Goal: Find specific page/section: Find specific page/section

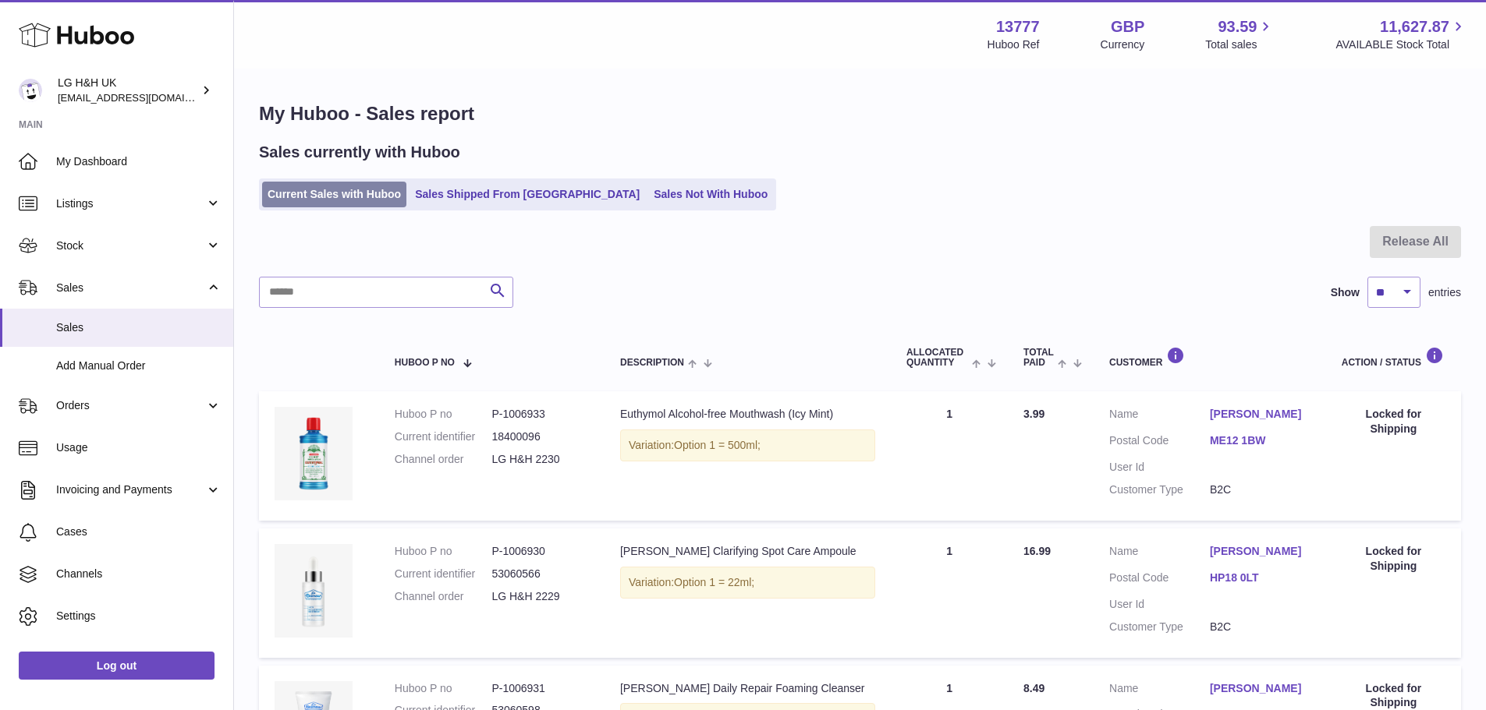
click at [311, 192] on link "Current Sales with Huboo" at bounding box center [334, 195] width 144 height 26
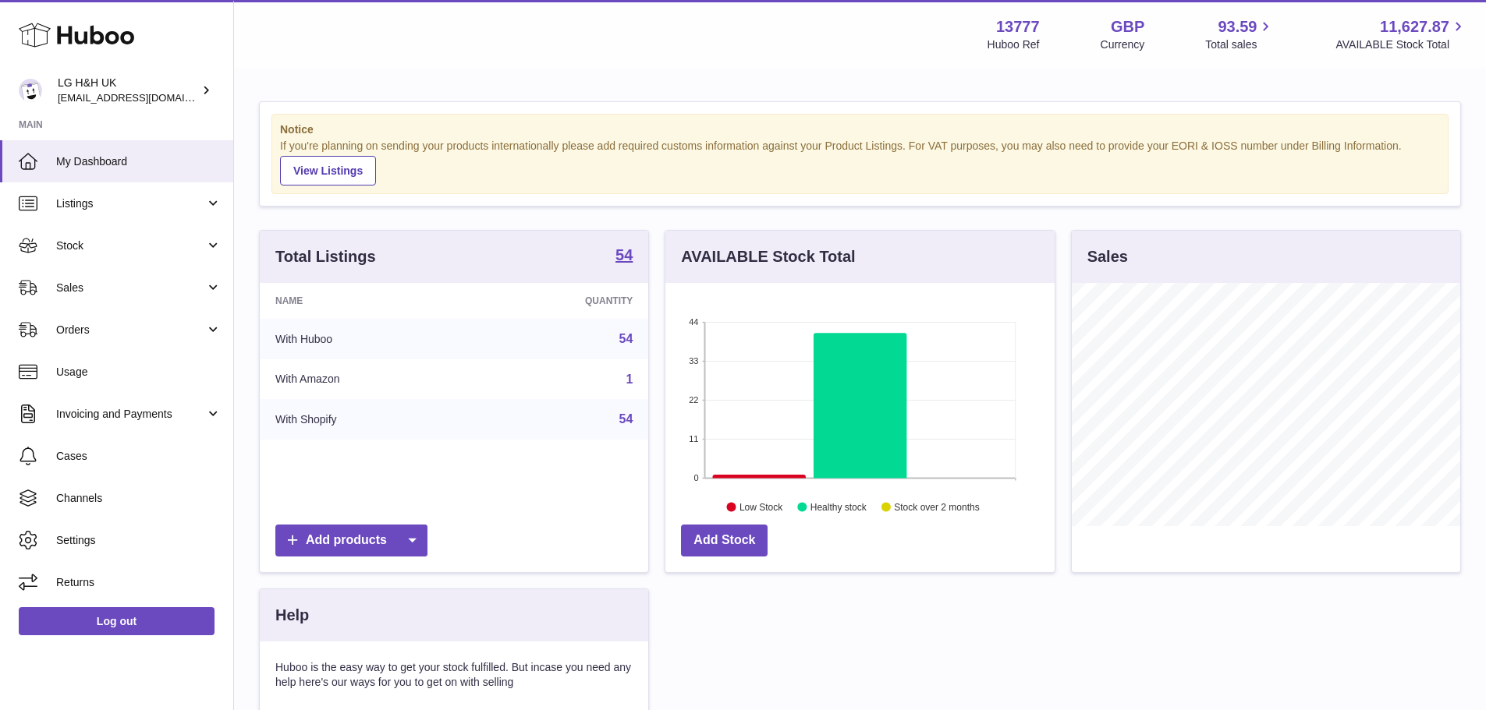
scroll to position [243, 389]
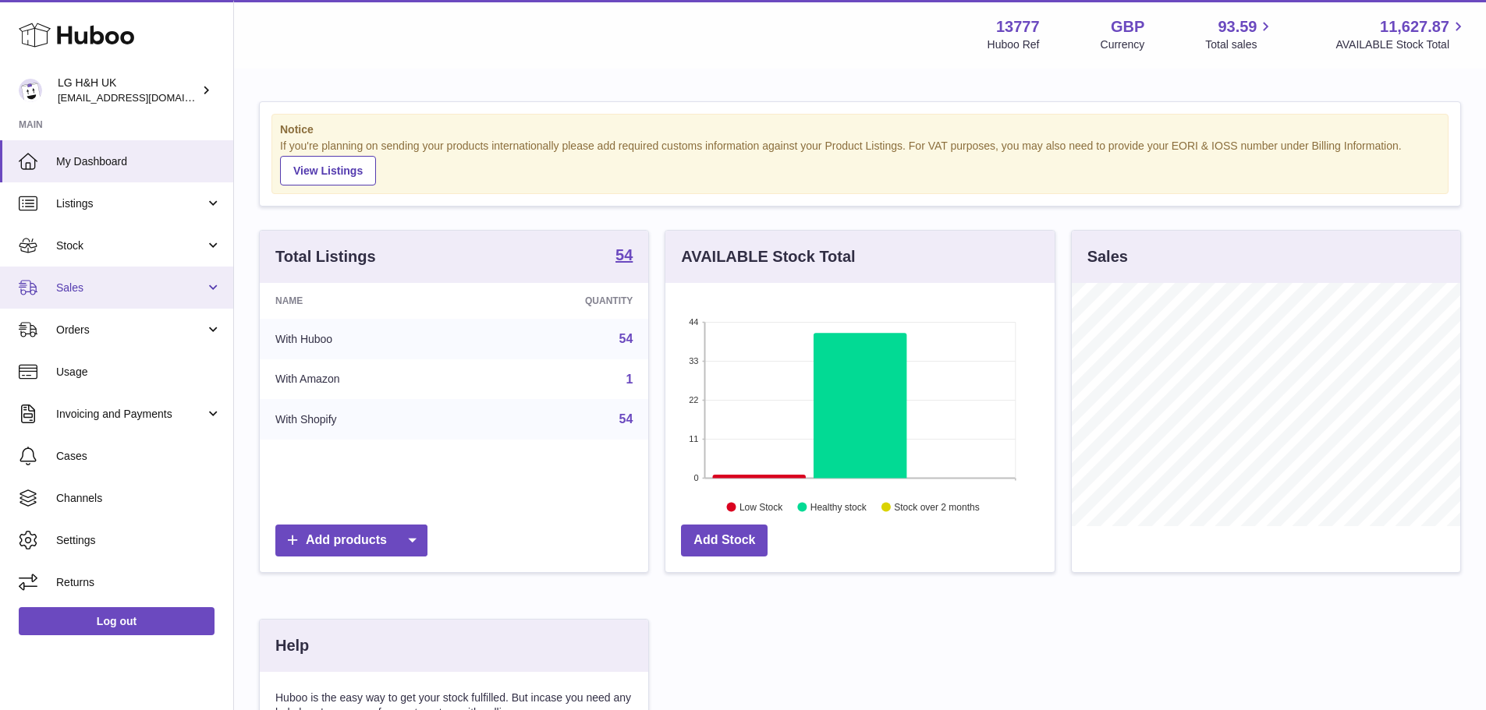
click at [182, 287] on span "Sales" at bounding box center [130, 288] width 149 height 15
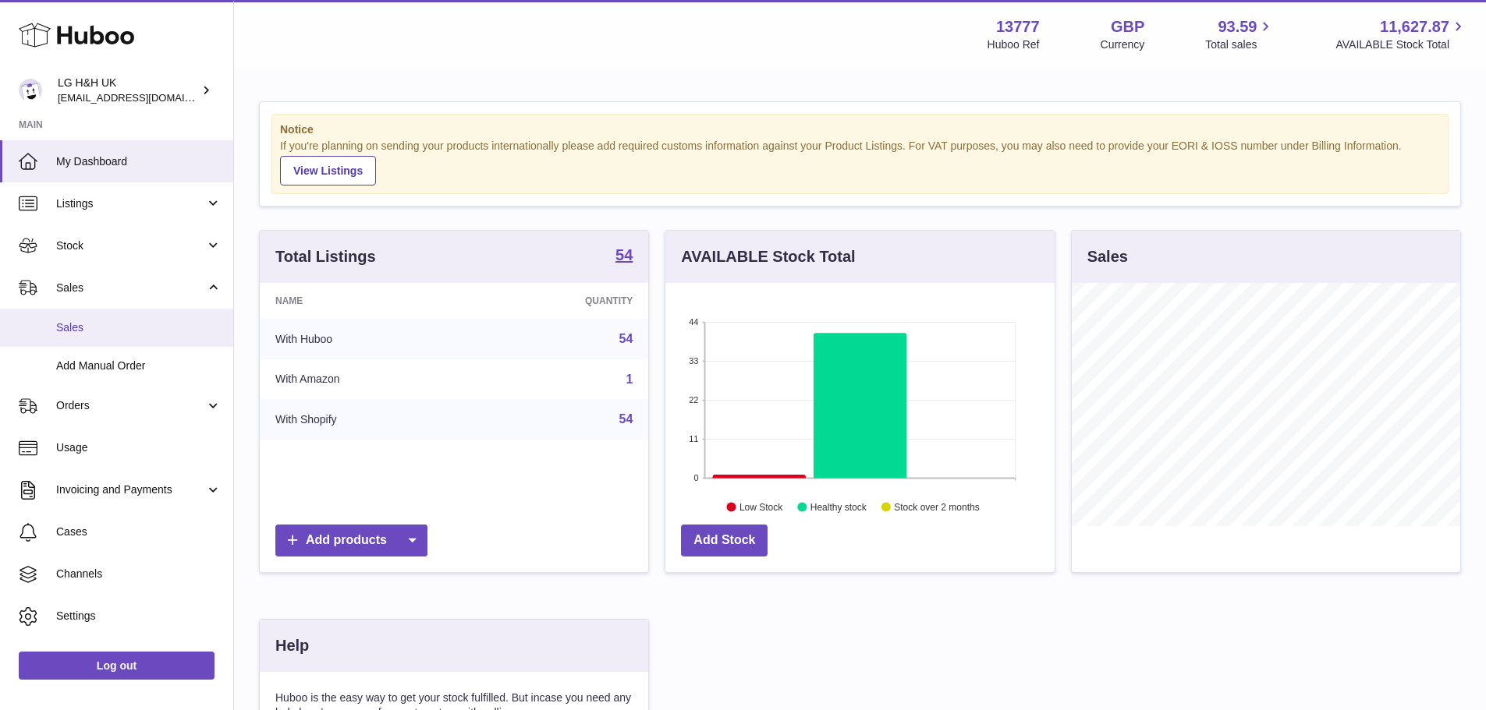
click at [105, 323] on span "Sales" at bounding box center [138, 327] width 165 height 15
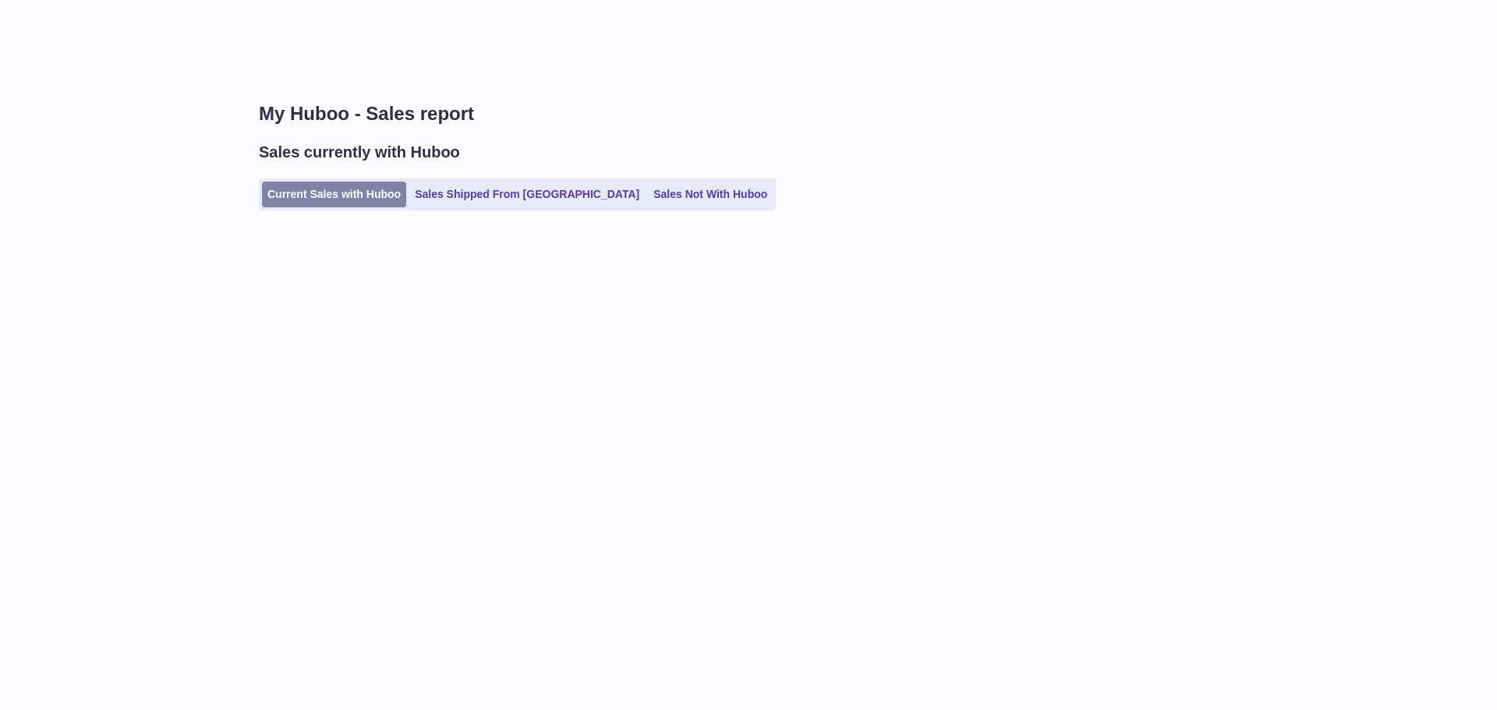
click at [346, 192] on link "Current Sales with Huboo" at bounding box center [334, 195] width 144 height 26
